Goal: Find specific page/section: Find specific page/section

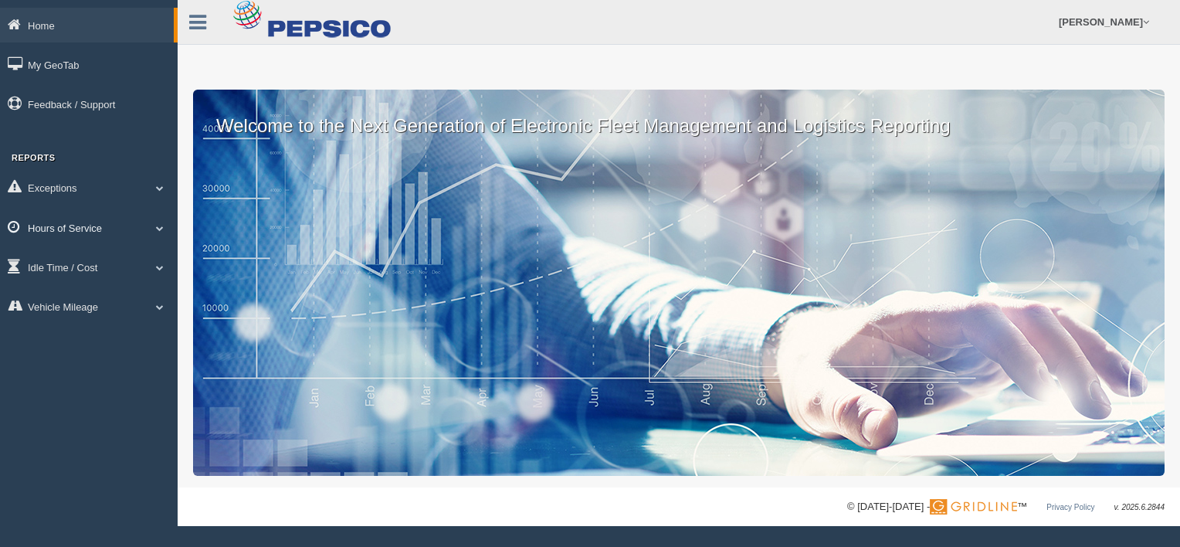
click at [159, 225] on span at bounding box center [160, 228] width 20 height 8
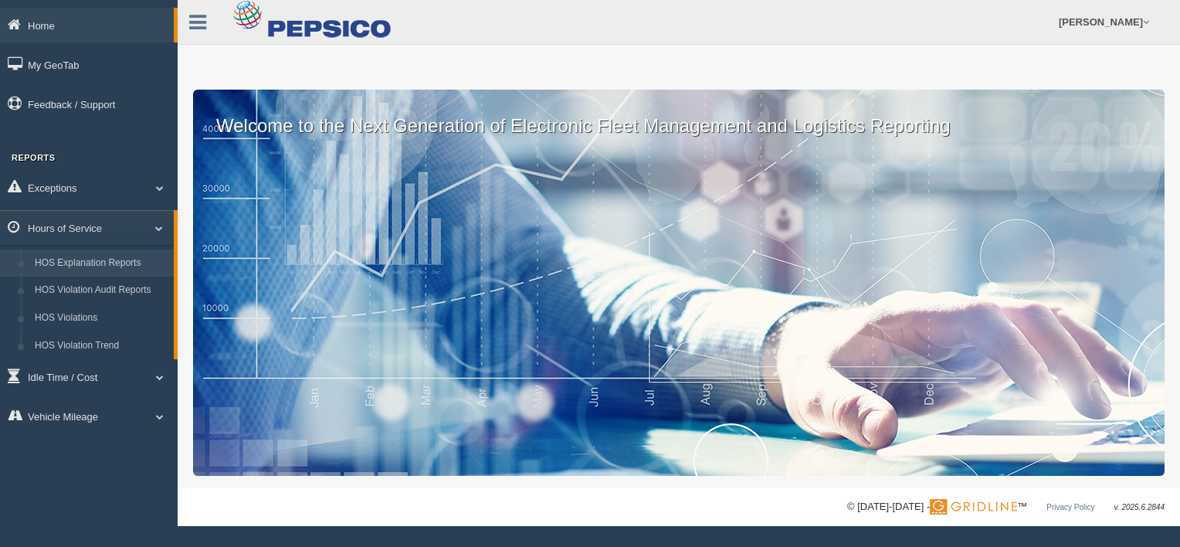
click at [133, 262] on link "HOS Explanation Reports" at bounding box center [101, 263] width 146 height 28
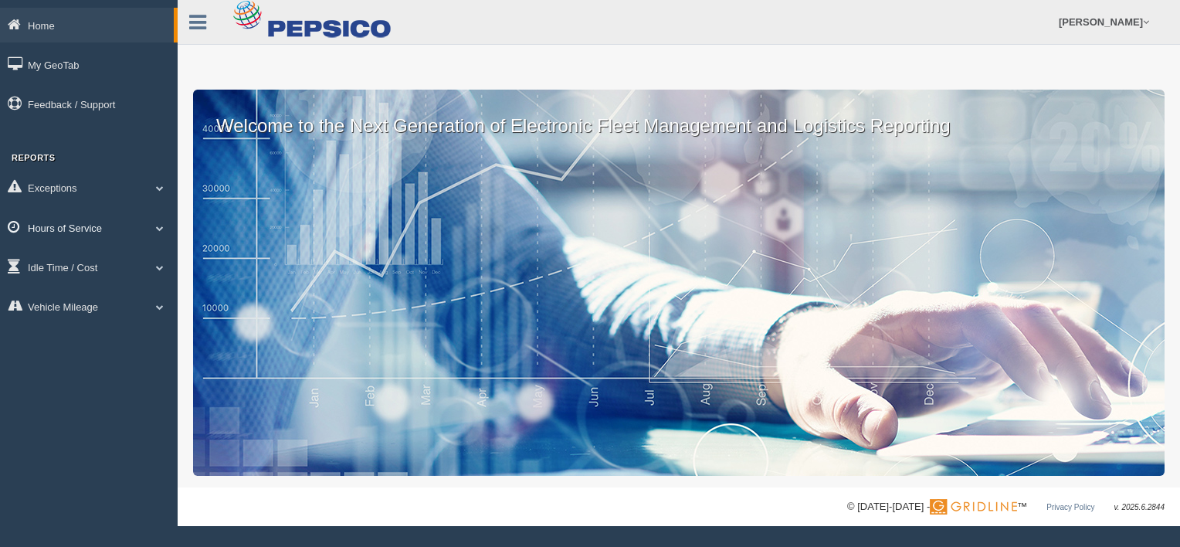
click at [159, 225] on span at bounding box center [160, 228] width 20 height 8
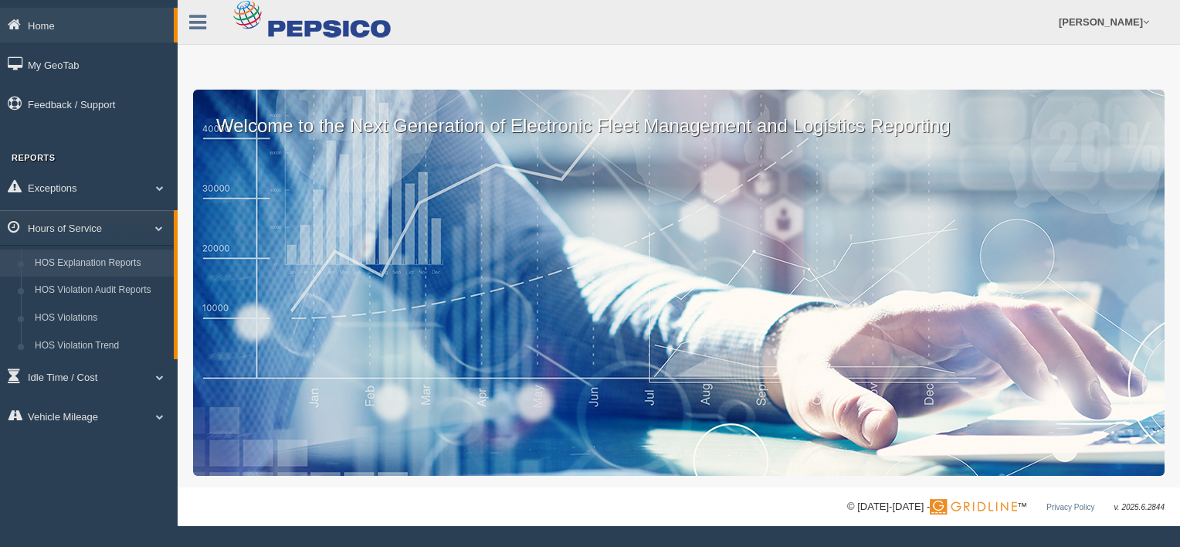
click at [131, 258] on link "HOS Explanation Reports" at bounding box center [101, 263] width 146 height 28
